Goal: Task Accomplishment & Management: Manage account settings

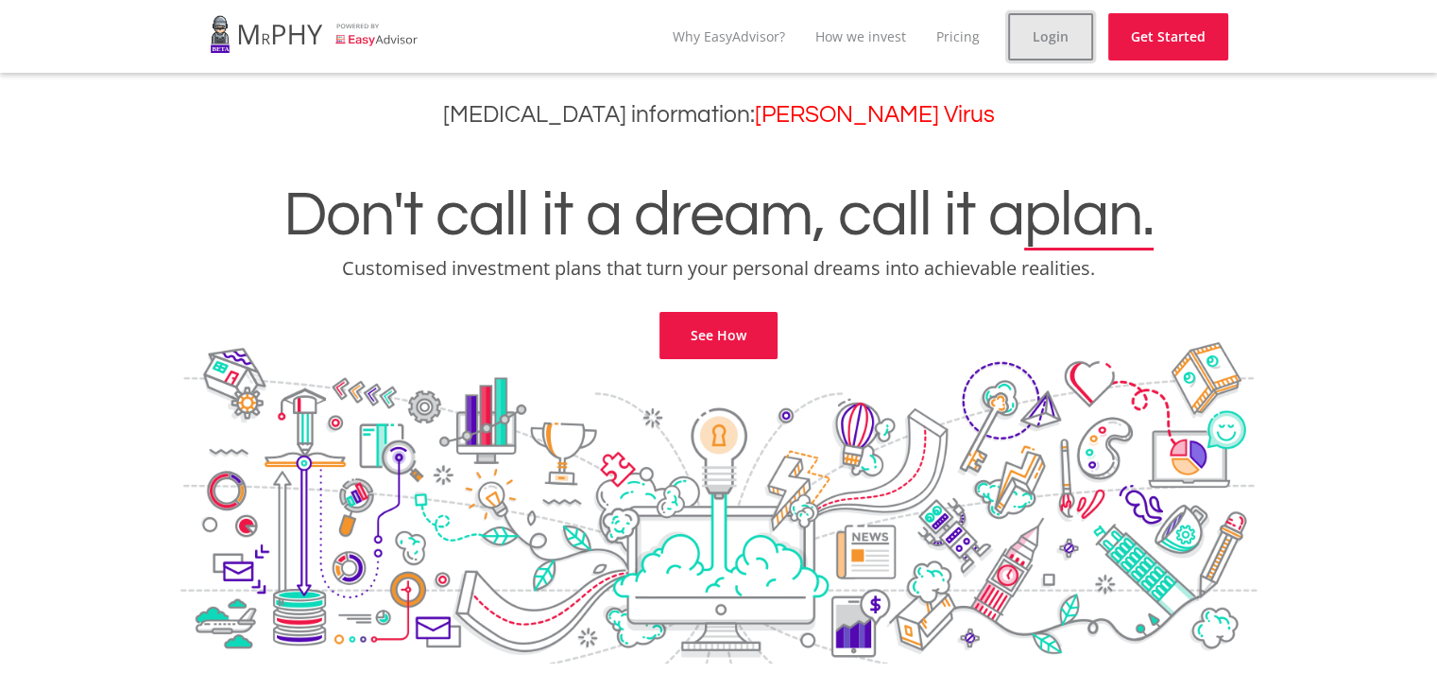
click at [1051, 46] on link "Login" at bounding box center [1050, 36] width 85 height 47
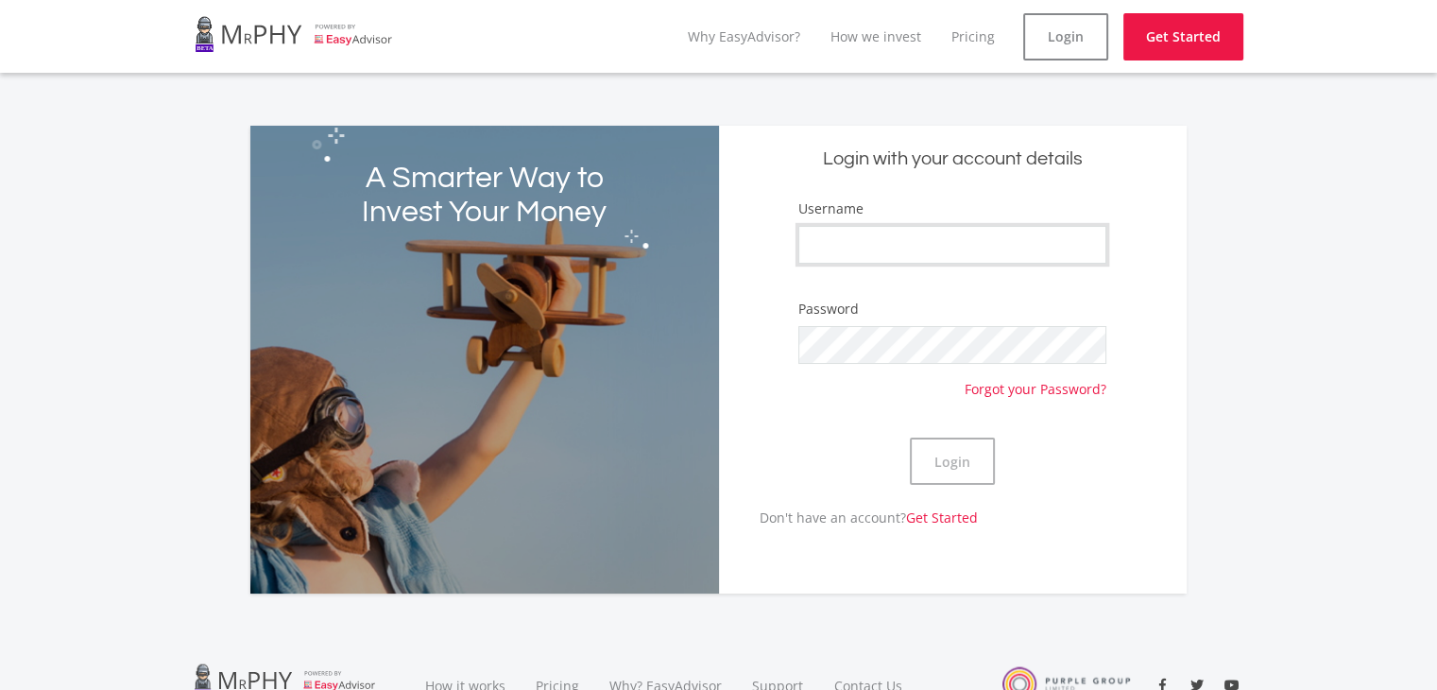
click at [1002, 244] on input "Username" at bounding box center [952, 245] width 308 height 38
click at [1194, 236] on div "A Smarter Way to Invest Your Money Login with your account details Username Pas…" at bounding box center [718, 360] width 965 height 468
click at [1194, 233] on div "A Smarter Way to Invest Your Money Login with your account details Username Pas…" at bounding box center [718, 360] width 965 height 468
